Goal: Information Seeking & Learning: Learn about a topic

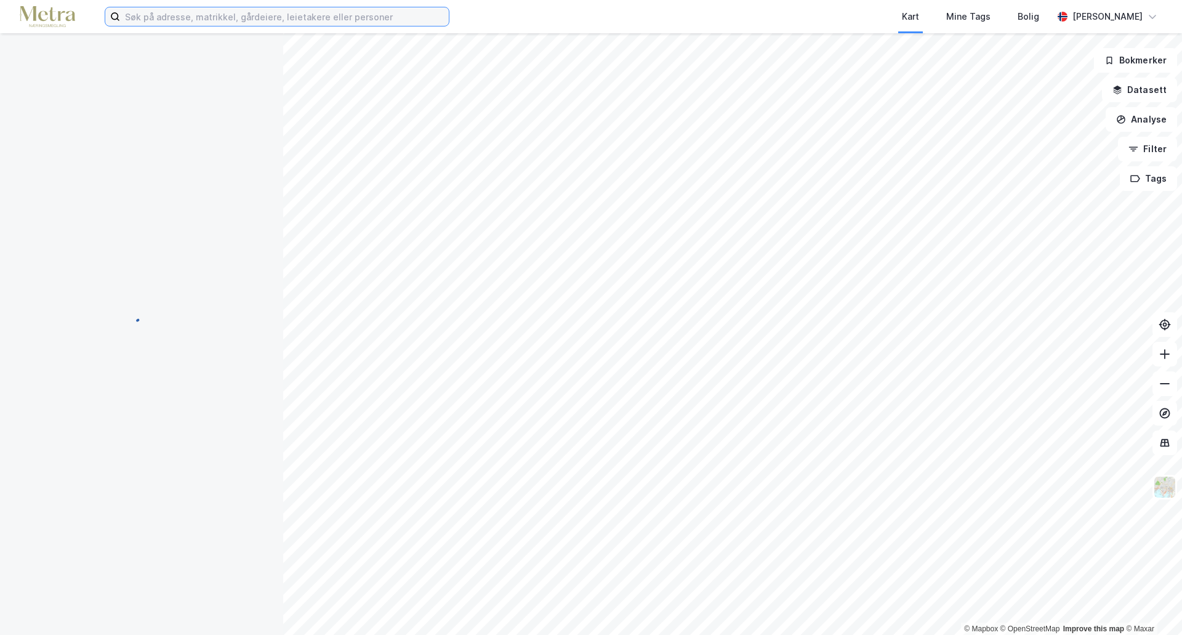
click at [302, 20] on input at bounding box center [284, 16] width 329 height 18
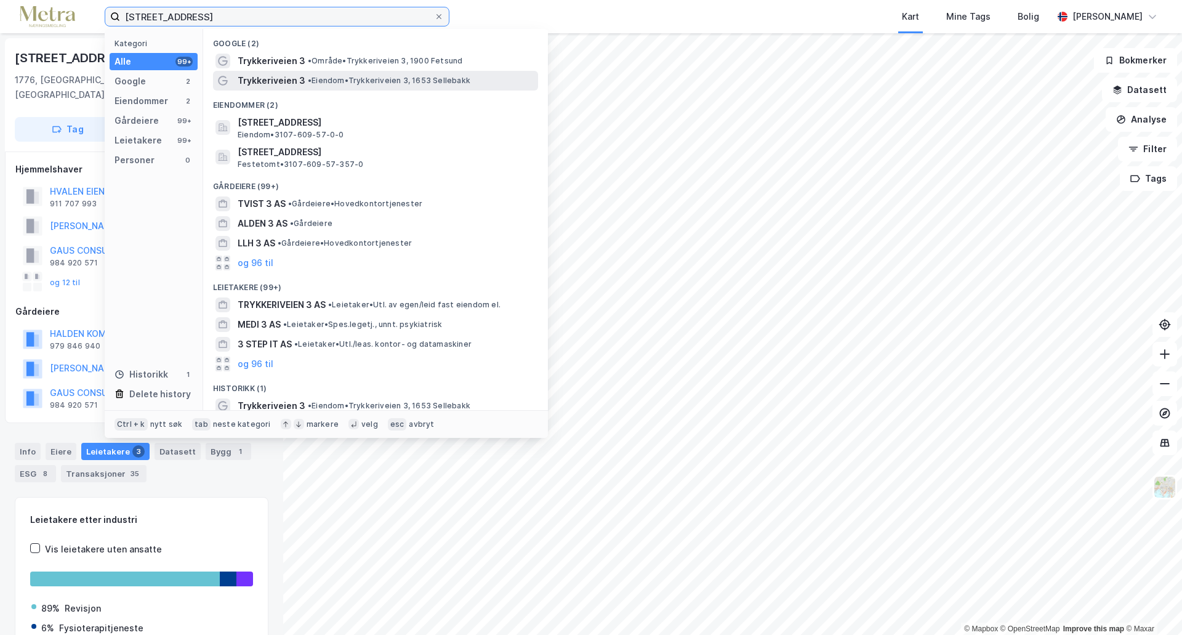
type input "[STREET_ADDRESS]"
click at [289, 80] on span "Trykkeriveien 3" at bounding box center [272, 80] width 68 height 15
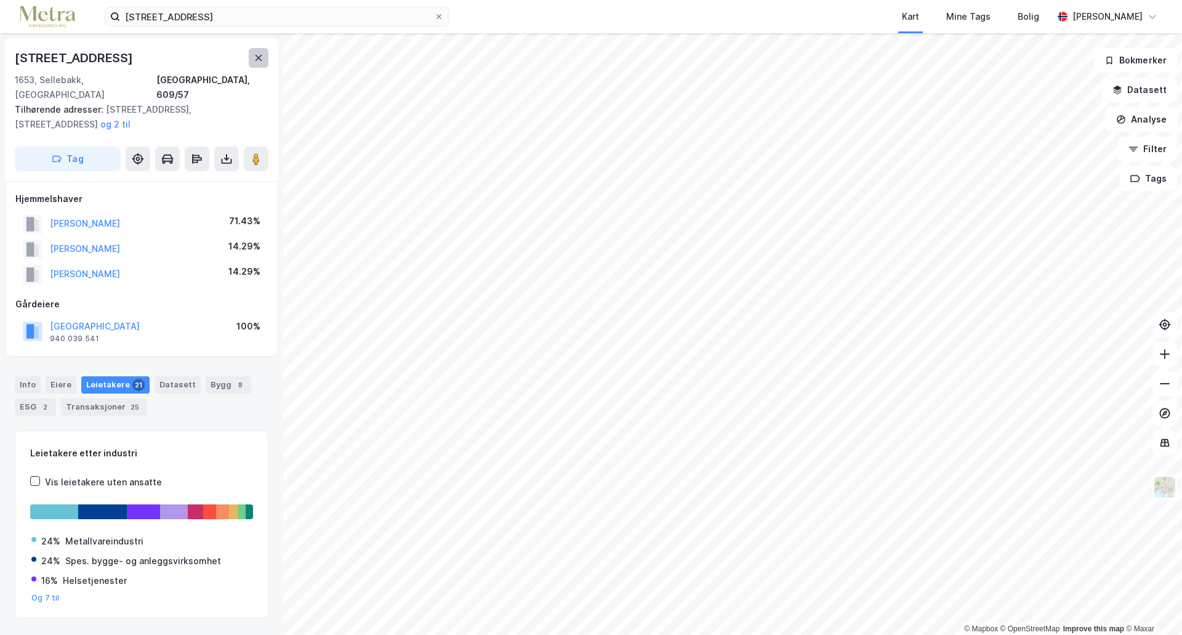
click at [260, 58] on icon at bounding box center [259, 58] width 10 height 10
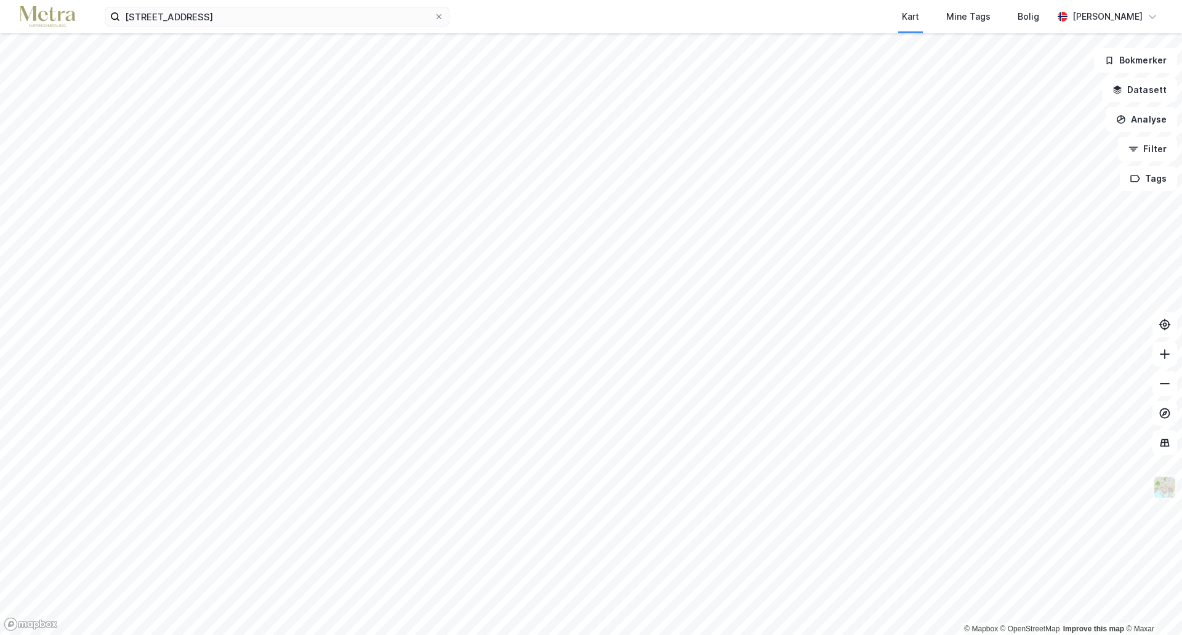
click at [1169, 487] on img at bounding box center [1164, 486] width 23 height 23
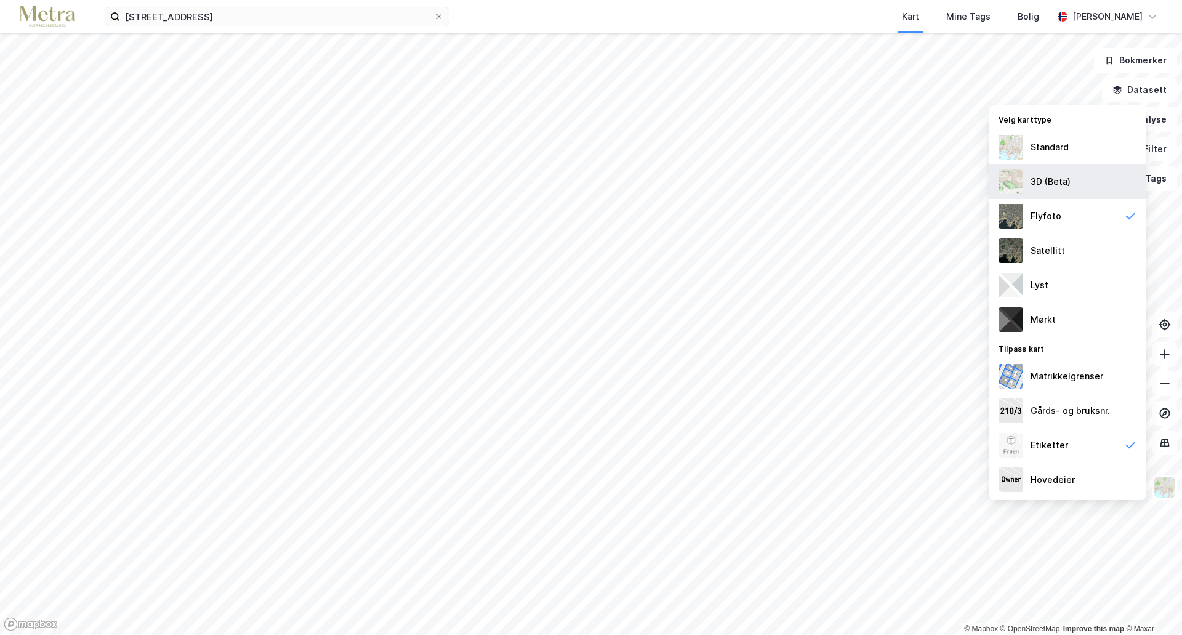
click at [1068, 190] on div "3D (Beta)" at bounding box center [1067, 181] width 158 height 34
